Goal: Information Seeking & Learning: Learn about a topic

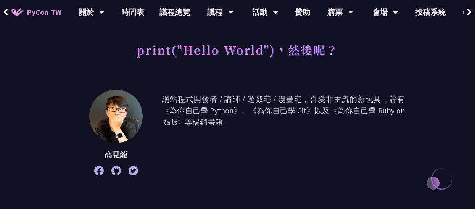
click at [339, 108] on p "網站程式開發者 / 講師 / 遊戲宅 / 漫畫宅，喜愛非主流的新玩具，著有《為你自己學 Python》、《為你自己學 Git》以及《為你自己學 Ruby on…" at bounding box center [283, 133] width 243 height 78
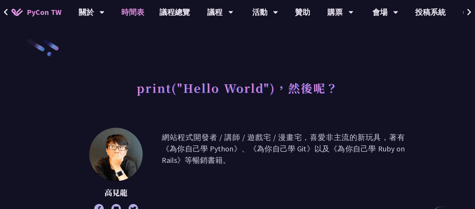
click at [131, 14] on link "時間表" at bounding box center [133, 12] width 38 height 24
click at [134, 12] on link "時間表" at bounding box center [133, 12] width 38 height 24
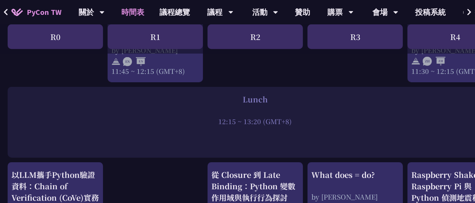
scroll to position [610, 0]
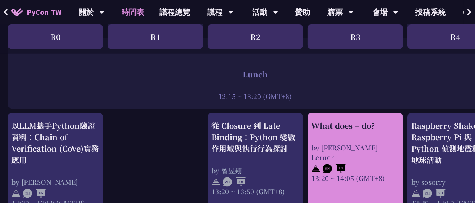
click at [350, 135] on div "What does = do? by Reuven M. Lerner 13:20 ~ 14:05 (GMT+8)" at bounding box center [355, 151] width 88 height 63
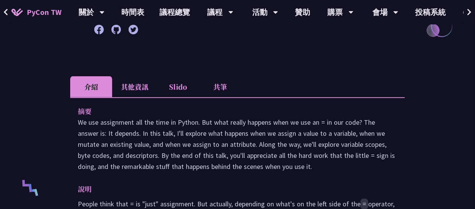
scroll to position [115, 0]
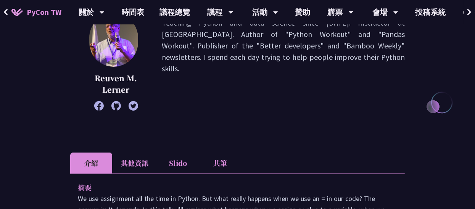
click at [223, 164] on li "共筆" at bounding box center [220, 163] width 42 height 21
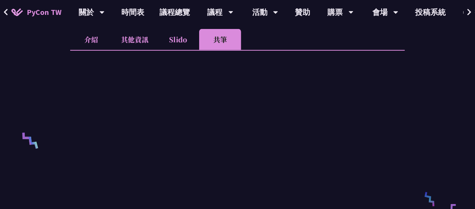
scroll to position [191, 0]
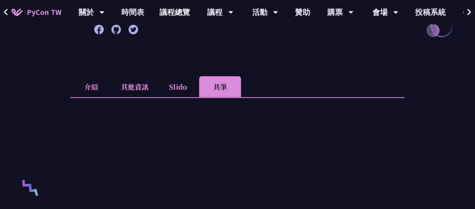
click at [168, 89] on li "Slido" at bounding box center [178, 86] width 42 height 21
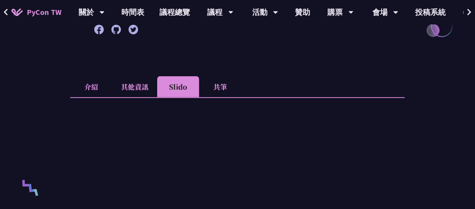
click at [140, 88] on li "其他資訊" at bounding box center [134, 86] width 45 height 21
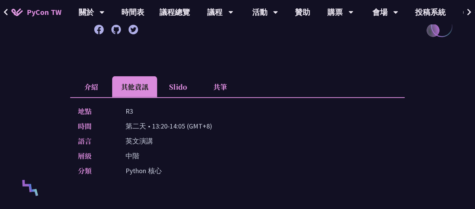
click at [90, 89] on li "介紹" at bounding box center [91, 86] width 42 height 21
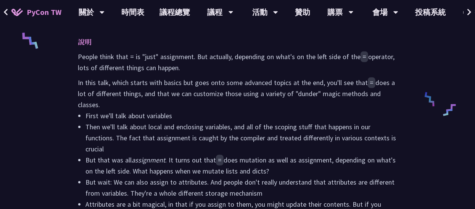
scroll to position [381, 0]
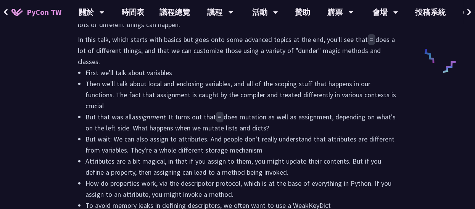
click at [136, 125] on li "But that was all assignment . It turns out that = does mutation as well as assi…" at bounding box center [241, 122] width 312 height 22
drag, startPoint x: 277, startPoint y: 119, endPoint x: 319, endPoint y: 132, distance: 43.7
click at [319, 132] on li "But that was all assignment . It turns out that = does mutation as well as assi…" at bounding box center [241, 122] width 312 height 22
click at [285, 148] on li "But wait: We can also assign to attributes. And people don't really understand …" at bounding box center [241, 145] width 312 height 22
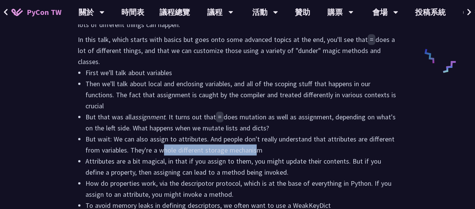
drag, startPoint x: 258, startPoint y: 150, endPoint x: 212, endPoint y: 147, distance: 45.9
click at [178, 146] on li "But wait: We can also assign to attributes. And people don't really understand …" at bounding box center [241, 145] width 312 height 22
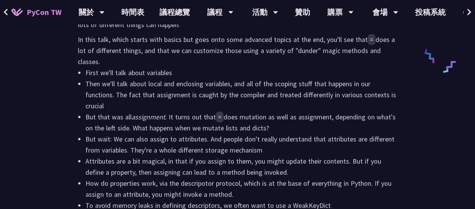
click at [266, 147] on li "But wait: We can also assign to attributes. And people don't really understand …" at bounding box center [241, 145] width 312 height 22
drag, startPoint x: 259, startPoint y: 152, endPoint x: 326, endPoint y: 144, distance: 67.9
click at [326, 144] on li "But wait: We can also assign to attributes. And people don't really understand …" at bounding box center [241, 145] width 312 height 22
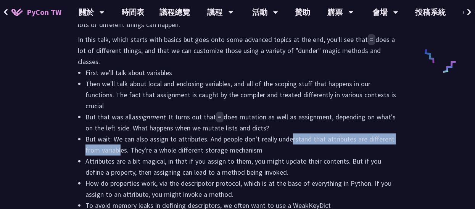
drag, startPoint x: 293, startPoint y: 140, endPoint x: 120, endPoint y: 152, distance: 172.9
click at [120, 152] on li "But wait: We can also assign to attributes. And people don't really understand …" at bounding box center [241, 145] width 312 height 22
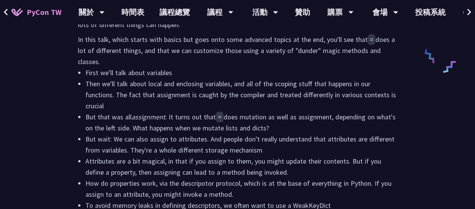
click at [175, 153] on li "But wait: We can also assign to attributes. And people don't really understand …" at bounding box center [241, 145] width 312 height 22
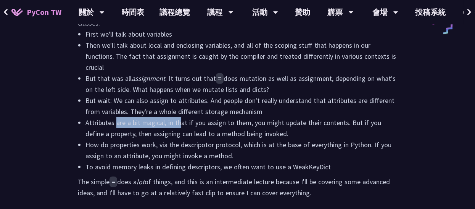
drag, startPoint x: 115, startPoint y: 124, endPoint x: 188, endPoint y: 124, distance: 73.3
click at [184, 124] on li "Attributes are a bit magical, in that if you assign to them, you might update t…" at bounding box center [241, 128] width 312 height 22
click at [250, 127] on li "Attributes are a bit magical, in that if you assign to them, you might update t…" at bounding box center [241, 128] width 312 height 22
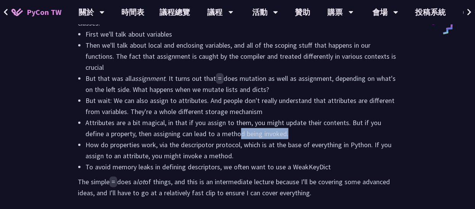
drag, startPoint x: 286, startPoint y: 134, endPoint x: 228, endPoint y: 130, distance: 57.7
click at [228, 130] on li "Attributes are a bit magical, in that if you assign to them, you might update t…" at bounding box center [241, 128] width 312 height 22
click at [327, 128] on li "Attributes are a bit magical, in that if you assign to them, you might update t…" at bounding box center [241, 128] width 312 height 22
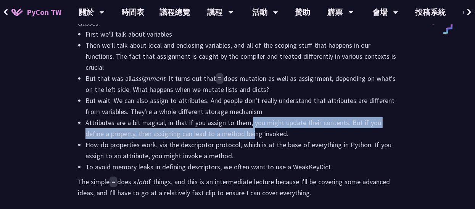
drag, startPoint x: 271, startPoint y: 124, endPoint x: 235, endPoint y: 129, distance: 37.0
click at [235, 129] on li "Attributes are a bit magical, in that if you assign to them, you might update t…" at bounding box center [241, 128] width 312 height 22
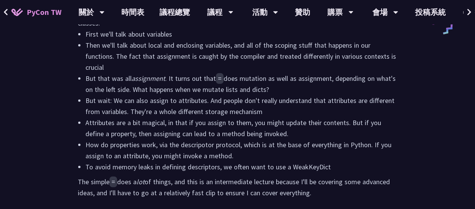
click at [290, 137] on li "Attributes are a bit magical, in that if you assign to them, you might update t…" at bounding box center [241, 128] width 312 height 22
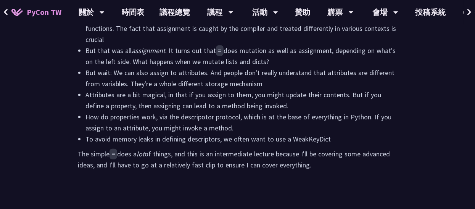
scroll to position [496, 0]
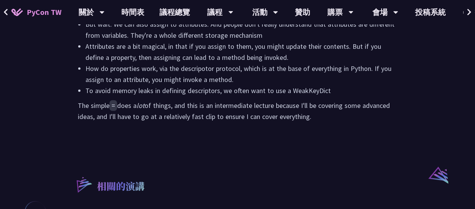
click at [201, 116] on p "The simple = does a lot of things, and this is an intermediate lecture because …" at bounding box center [237, 111] width 319 height 22
click at [200, 116] on p "The simple = does a lot of things, and this is an intermediate lecture because …" at bounding box center [237, 111] width 319 height 22
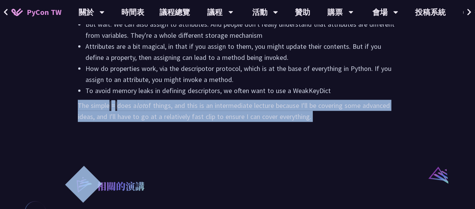
click at [200, 116] on p "The simple = does a lot of things, and this is an intermediate lecture because …" at bounding box center [237, 111] width 319 height 22
click at [249, 121] on p "The simple = does a lot of things, and this is an intermediate lecture because …" at bounding box center [237, 111] width 319 height 22
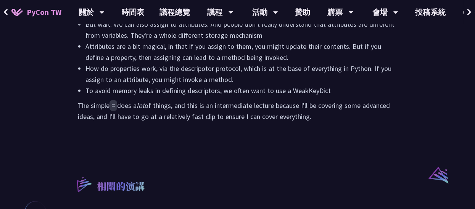
click at [192, 95] on li "To avoid memory leaks in defining descriptors, we often want to use a WeakKeyDi…" at bounding box center [241, 90] width 312 height 11
click at [192, 92] on li "To avoid memory leaks in defining descriptors, we often want to use a WeakKeyDi…" at bounding box center [241, 90] width 312 height 11
click at [273, 111] on p "The simple = does a lot of things, and this is an intermediate lecture because …" at bounding box center [237, 111] width 319 height 22
click at [323, 90] on li "To avoid memory leaks in defining descriptors, we often want to use a WeakKeyDi…" at bounding box center [241, 90] width 312 height 11
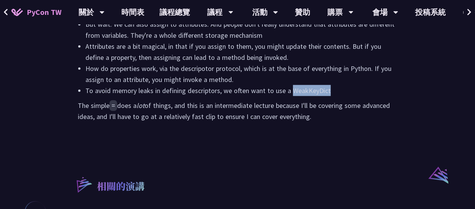
click at [323, 90] on li "To avoid memory leaks in defining descriptors, we often want to use a WeakKeyDi…" at bounding box center [241, 90] width 312 height 11
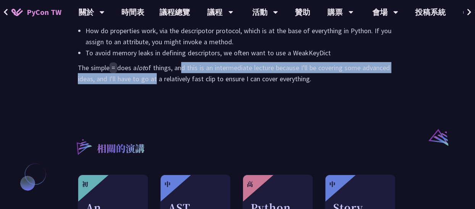
drag, startPoint x: 181, startPoint y: 68, endPoint x: 152, endPoint y: 75, distance: 29.8
click at [152, 75] on p "The simple = does a lot of things, and this is an intermediate lecture because …" at bounding box center [237, 73] width 319 height 22
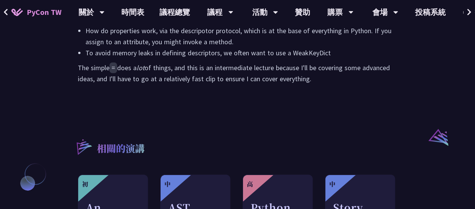
click at [214, 77] on p "The simple = does a lot of things, and this is an intermediate lecture because …" at bounding box center [237, 73] width 319 height 22
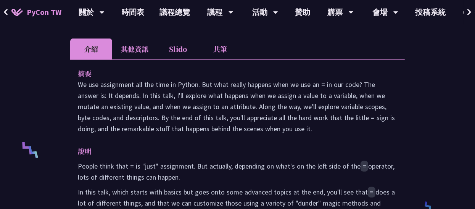
scroll to position [229, 0]
click at [187, 52] on li "Slido" at bounding box center [178, 49] width 42 height 21
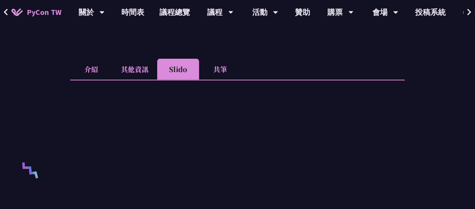
scroll to position [191, 0]
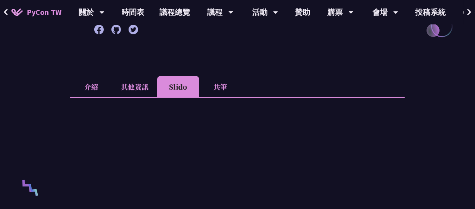
click at [212, 85] on li "共筆" at bounding box center [220, 86] width 42 height 21
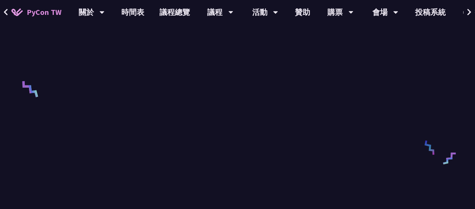
scroll to position [229, 0]
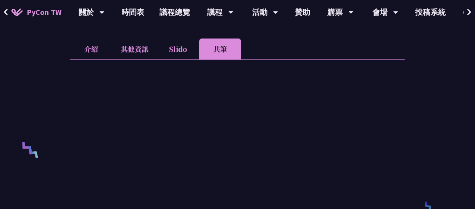
click at [94, 47] on li "介紹" at bounding box center [91, 49] width 42 height 21
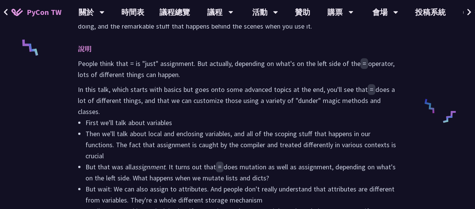
scroll to position [344, 0]
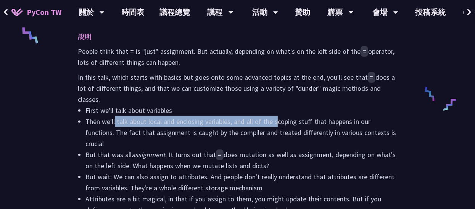
drag, startPoint x: 116, startPoint y: 124, endPoint x: 279, endPoint y: 122, distance: 163.8
click at [279, 122] on li "Then we'll talk about local and enclosing variables, and all of the scoping stu…" at bounding box center [241, 132] width 312 height 33
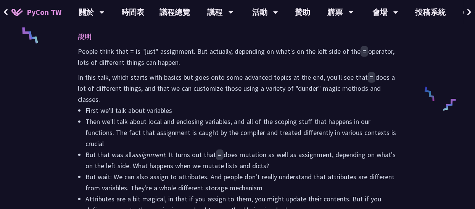
click at [255, 140] on li "Then we'll talk about local and enclosing variables, and all of the scoping stu…" at bounding box center [241, 132] width 312 height 33
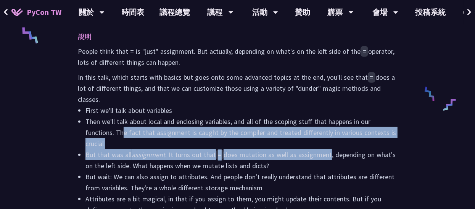
drag, startPoint x: 124, startPoint y: 133, endPoint x: 331, endPoint y: 150, distance: 207.1
click at [331, 150] on ul "First we'll talk about variables Then we'll talk about local and enclosing vari…" at bounding box center [237, 177] width 319 height 144
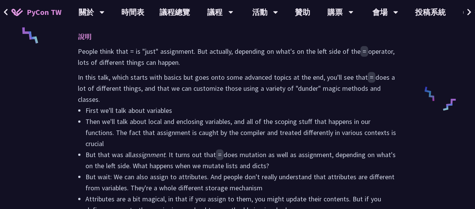
click at [260, 163] on li "But that was all assignment . It turns out that = does mutation as well as assi…" at bounding box center [241, 160] width 312 height 22
drag, startPoint x: 284, startPoint y: 165, endPoint x: 288, endPoint y: 158, distance: 8.0
click at [288, 158] on li "But that was all assignment . It turns out that = does mutation as well as assi…" at bounding box center [241, 160] width 312 height 22
click at [323, 172] on li "But wait: We can also assign to attributes. And people don't really understand …" at bounding box center [241, 182] width 312 height 22
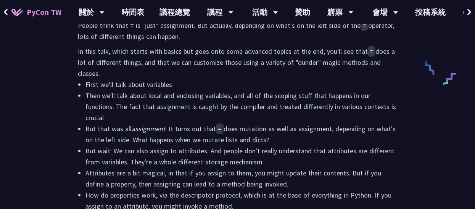
scroll to position [381, 0]
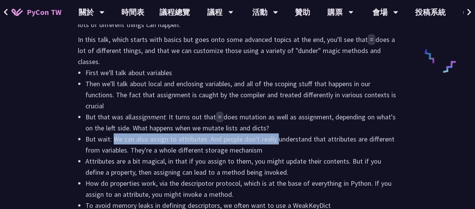
drag, startPoint x: 115, startPoint y: 137, endPoint x: 278, endPoint y: 140, distance: 163.8
click at [278, 140] on li "But wait: We can also assign to attributes. And people don't really understand …" at bounding box center [241, 145] width 312 height 22
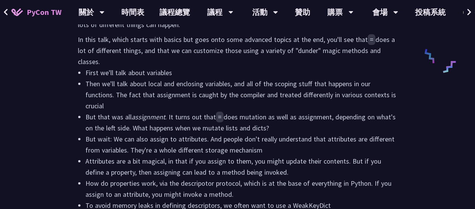
click at [295, 148] on li "But wait: We can also assign to attributes. And people don't really understand …" at bounding box center [241, 145] width 312 height 22
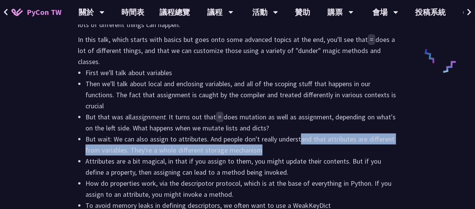
drag, startPoint x: 277, startPoint y: 151, endPoint x: 310, endPoint y: 143, distance: 33.7
click at [302, 143] on li "But wait: We can also assign to attributes. And people don't really understand …" at bounding box center [241, 145] width 312 height 22
click at [337, 148] on li "But wait: We can also assign to attributes. And people don't really understand …" at bounding box center [241, 145] width 312 height 22
drag, startPoint x: 281, startPoint y: 141, endPoint x: 222, endPoint y: 148, distance: 59.2
click at [222, 148] on li "But wait: We can also assign to attributes. And people don't really understand …" at bounding box center [241, 145] width 312 height 22
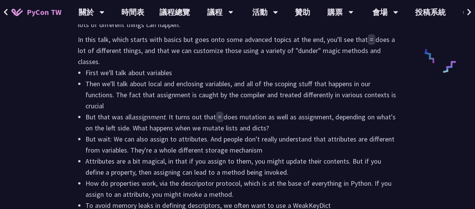
click at [268, 152] on li "But wait: We can also assign to attributes. And people don't really understand …" at bounding box center [241, 145] width 312 height 22
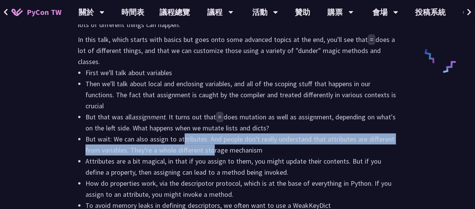
drag, startPoint x: 183, startPoint y: 140, endPoint x: 215, endPoint y: 145, distance: 32.4
click at [215, 145] on li "But wait: We can also assign to attributes. And people don't really understand …" at bounding box center [241, 145] width 312 height 22
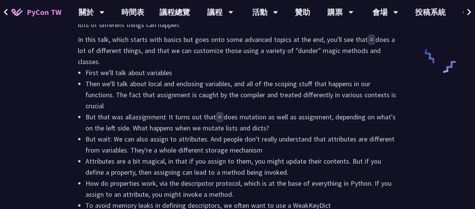
click at [270, 147] on li "But wait: We can also assign to attributes. And people don't really understand …" at bounding box center [241, 145] width 312 height 22
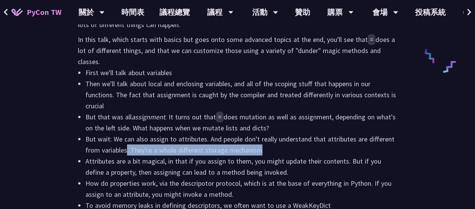
drag, startPoint x: 246, startPoint y: 151, endPoint x: 126, endPoint y: 148, distance: 119.9
click at [126, 148] on li "But wait: We can also assign to attributes. And people don't really understand …" at bounding box center [241, 145] width 312 height 22
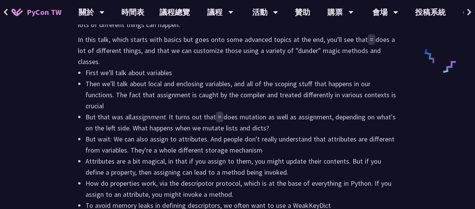
click at [205, 160] on li "Attributes are a bit magical, in that if you assign to them, you might update t…" at bounding box center [241, 167] width 312 height 22
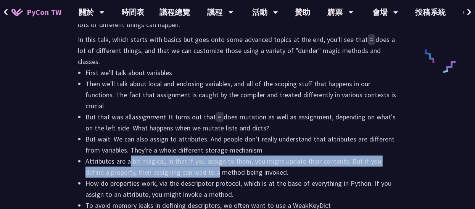
drag, startPoint x: 129, startPoint y: 161, endPoint x: 201, endPoint y: 166, distance: 72.3
click at [201, 166] on li "Attributes are a bit magical, in that if you assign to them, you might update t…" at bounding box center [241, 167] width 312 height 22
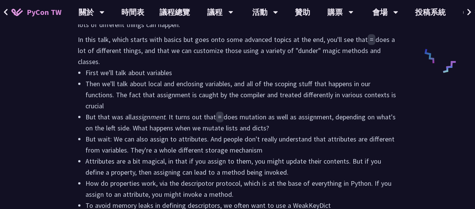
click at [263, 173] on li "Attributes are a bit magical, in that if you assign to them, you might update t…" at bounding box center [241, 167] width 312 height 22
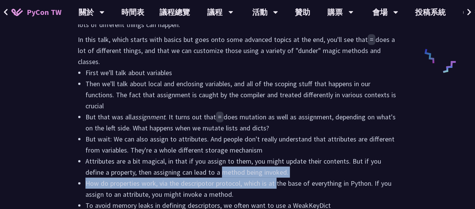
drag, startPoint x: 276, startPoint y: 177, endPoint x: 204, endPoint y: 168, distance: 72.7
click at [204, 168] on ul "First we'll talk about variables Then we'll talk about local and enclosing vari…" at bounding box center [237, 139] width 319 height 144
click at [278, 168] on li "Attributes are a bit magical, in that if you assign to them, you might update t…" at bounding box center [241, 167] width 312 height 22
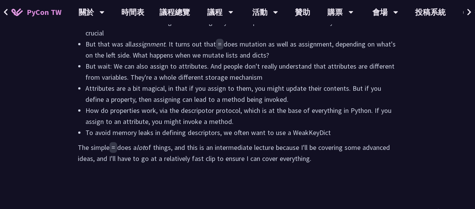
scroll to position [458, 0]
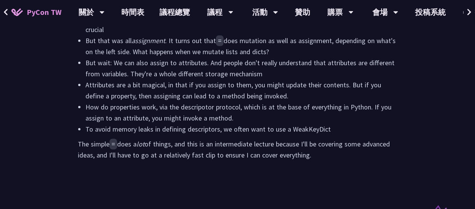
click at [316, 131] on li "To avoid memory leaks in defining descriptors, we often want to use a WeakKeyDi…" at bounding box center [241, 129] width 312 height 11
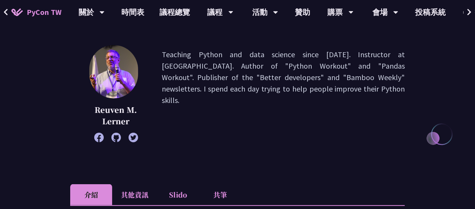
scroll to position [76, 0]
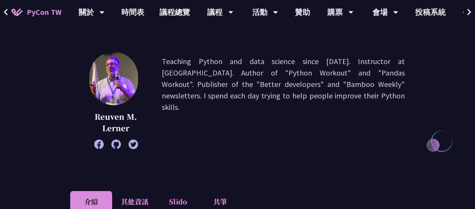
drag, startPoint x: 315, startPoint y: 84, endPoint x: 351, endPoint y: 95, distance: 37.4
click at [351, 95] on p "Teaching Python and data science since 1995. Instructor at LernerPython. Author…" at bounding box center [283, 101] width 243 height 90
click at [366, 111] on p "Teaching Python and data science since 1995. Instructor at LernerPython. Author…" at bounding box center [283, 101] width 243 height 90
drag, startPoint x: 353, startPoint y: 84, endPoint x: 352, endPoint y: 100, distance: 15.7
click at [352, 100] on p "Teaching Python and data science since 1995. Instructor at LernerPython. Author…" at bounding box center [283, 101] width 243 height 90
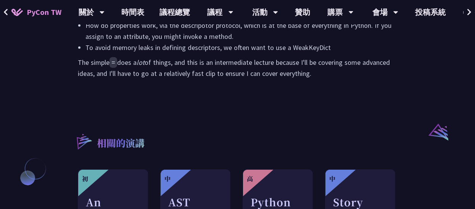
scroll to position [496, 0]
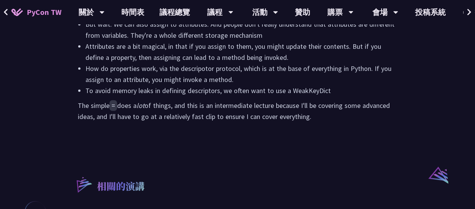
drag, startPoint x: 311, startPoint y: 116, endPoint x: 224, endPoint y: 74, distance: 97.3
click at [222, 76] on div "People think that = is "just" assignment. But actually, depending on what's on …" at bounding box center [237, 7] width 319 height 229
click at [353, 96] on div "People think that = is "just" assignment. But actually, depending on what's on …" at bounding box center [237, 7] width 319 height 229
click at [334, 89] on li "To avoid memory leaks in defining descriptors, we often want to use a WeakKeyDi…" at bounding box center [241, 90] width 312 height 11
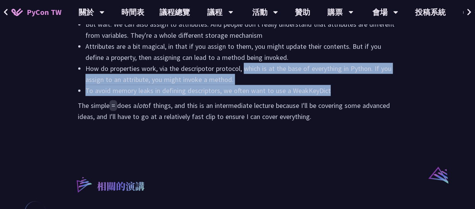
drag, startPoint x: 323, startPoint y: 91, endPoint x: 245, endPoint y: 68, distance: 81.4
click at [245, 68] on ul "First we'll talk about variables Then we'll talk about local and enclosing vari…" at bounding box center [237, 24] width 319 height 144
click at [350, 85] on li "To avoid memory leaks in defining descriptors, we often want to use a WeakKeyDi…" at bounding box center [241, 90] width 312 height 11
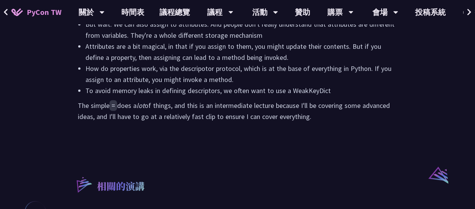
click at [318, 91] on li "To avoid memory leaks in defining descriptors, we often want to use a WeakKeyDi…" at bounding box center [241, 90] width 312 height 11
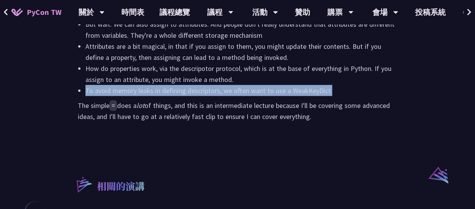
click at [318, 91] on li "To avoid memory leaks in defining descriptors, we often want to use a WeakKeyDi…" at bounding box center [241, 90] width 312 height 11
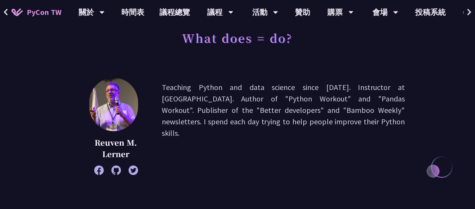
scroll to position [38, 0]
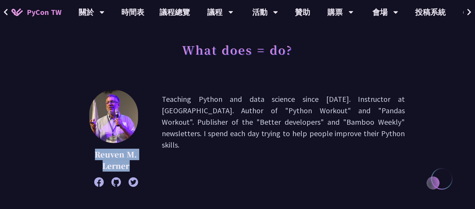
drag, startPoint x: 130, startPoint y: 164, endPoint x: 92, endPoint y: 154, distance: 39.1
click at [92, 154] on p "Reuven M. Lerner" at bounding box center [115, 160] width 53 height 23
click at [189, 13] on link "議程總覽" at bounding box center [175, 12] width 46 height 24
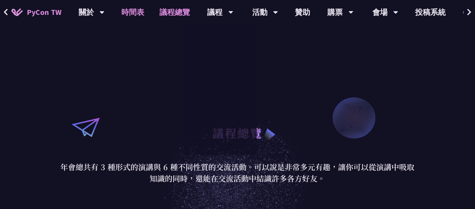
click at [130, 15] on link "時間表" at bounding box center [133, 12] width 38 height 24
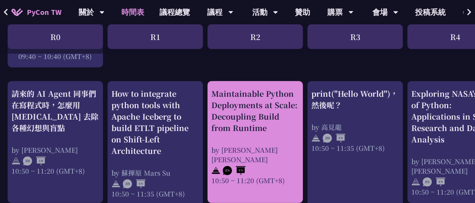
scroll to position [229, 0]
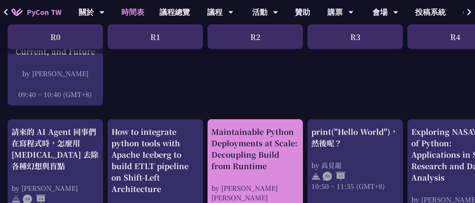
click at [265, 157] on div "Maintainable Python Deployments at Scale: Decoupling Build from Runtime" at bounding box center [255, 149] width 88 height 46
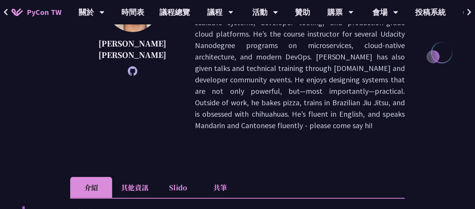
scroll to position [152, 0]
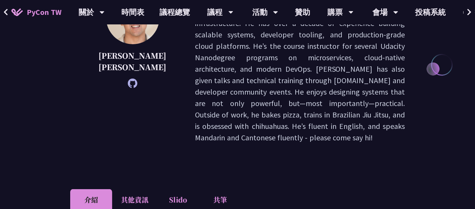
click at [215, 189] on li "共筆" at bounding box center [220, 199] width 42 height 21
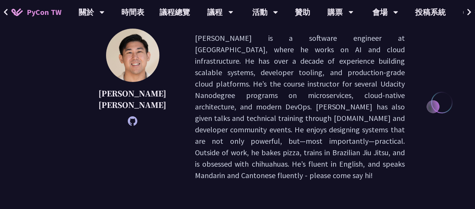
scroll to position [0, 0]
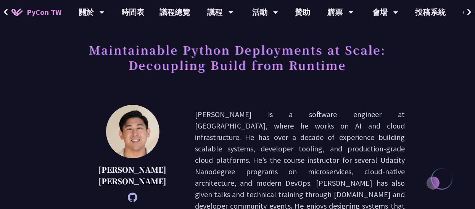
scroll to position [76, 0]
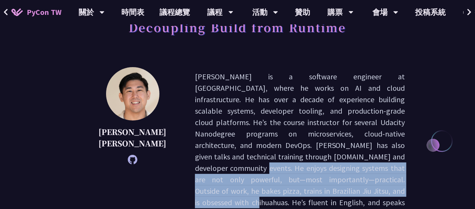
drag, startPoint x: 347, startPoint y: 172, endPoint x: 247, endPoint y: 144, distance: 103.9
click at [246, 144] on p "Justin is a software engineer at Notion, where he works on AI and cloud infrast…" at bounding box center [300, 145] width 210 height 149
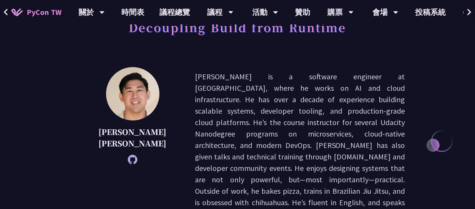
click at [344, 125] on p "Justin is a software engineer at Notion, where he works on AI and cloud infrast…" at bounding box center [300, 145] width 210 height 149
click at [389, 127] on p "Justin is a software engineer at Notion, where he works on AI and cloud infrast…" at bounding box center [300, 145] width 210 height 149
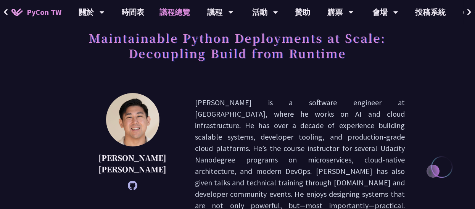
scroll to position [38, 0]
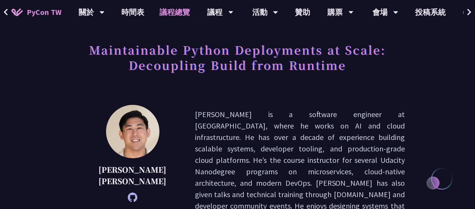
click at [183, 12] on link "議程總覽" at bounding box center [175, 12] width 46 height 24
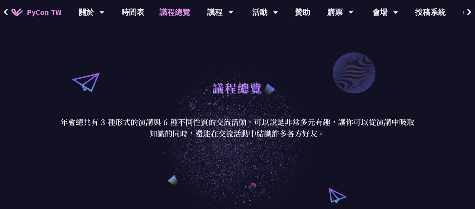
scroll to position [38, 0]
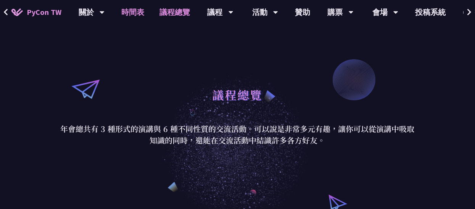
click at [131, 13] on link "時間表" at bounding box center [133, 12] width 38 height 24
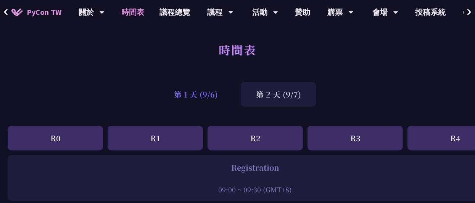
click at [205, 95] on div "第 1 天 (9/6)" at bounding box center [196, 94] width 74 height 25
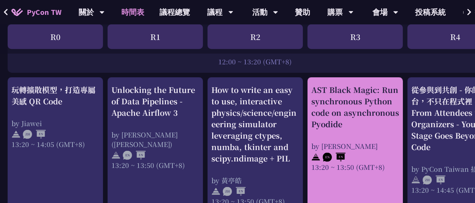
scroll to position [610, 0]
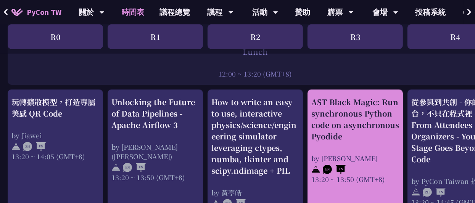
click at [330, 141] on div "AST Black Magic: Run synchronous Python code on asynchronous Pyodide" at bounding box center [355, 120] width 88 height 46
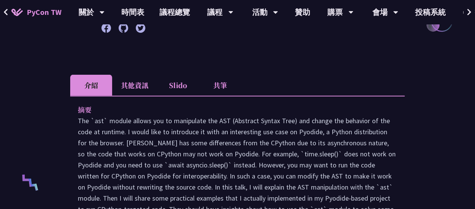
scroll to position [191, 0]
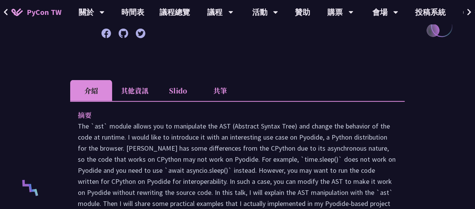
click at [223, 101] on li "共筆" at bounding box center [220, 90] width 42 height 21
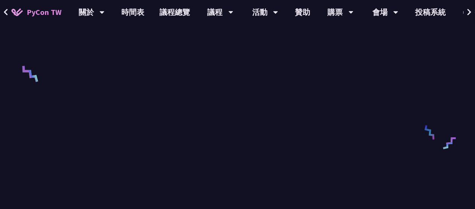
scroll to position [381, 0]
